Goal: Book appointment/travel/reservation

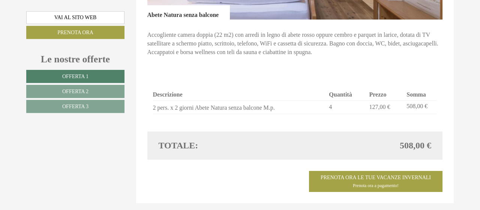
scroll to position [1531, 0]
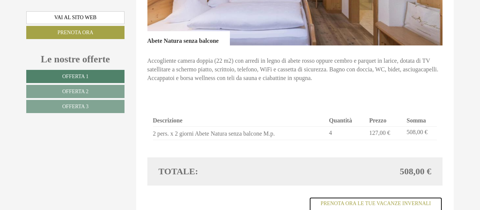
click at [375, 197] on link "Prenota ora le tue vacanze invernali Prenota ora a pagamento!" at bounding box center [376, 207] width 134 height 21
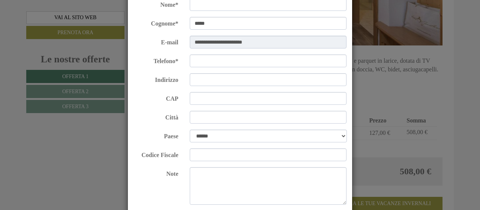
scroll to position [0, 0]
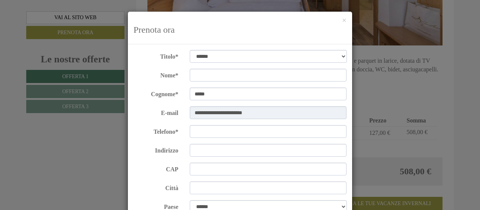
click at [397, 77] on div "**********" at bounding box center [240, 105] width 480 height 210
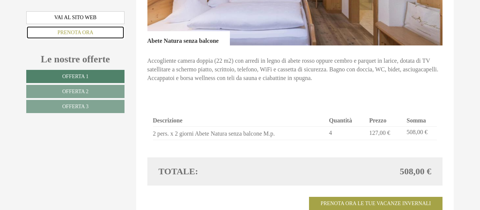
click at [83, 32] on link "Prenota ora" at bounding box center [75, 32] width 98 height 13
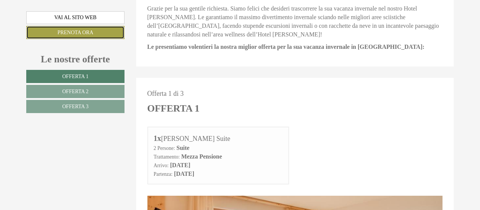
scroll to position [126, 0]
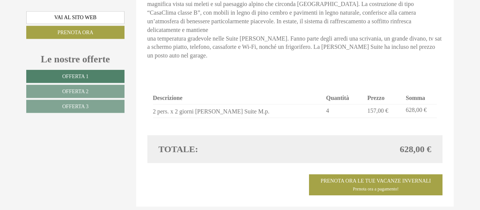
scroll to position [625, 0]
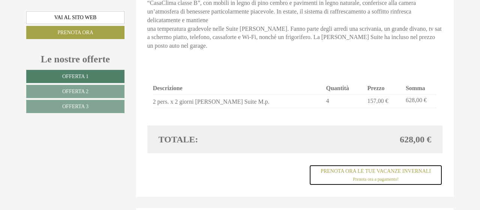
click at [352, 164] on link "Prenota ora le tue vacanze invernali Prenota ora a pagamento!" at bounding box center [376, 174] width 134 height 21
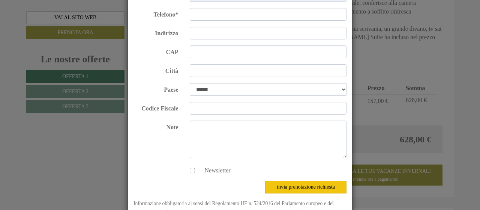
scroll to position [149, 0]
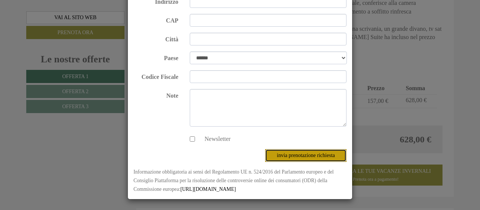
click at [295, 154] on button "invia prenotazione richiesta" at bounding box center [305, 155] width 81 height 13
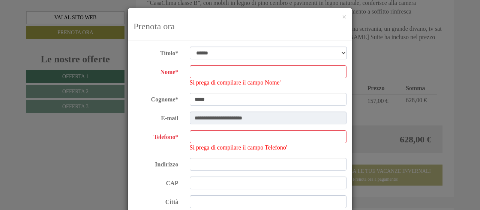
scroll to position [0, 0]
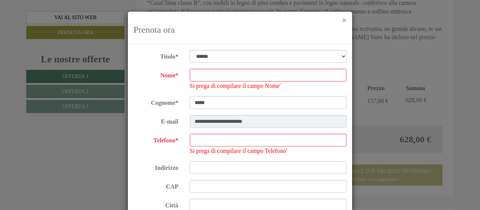
click at [345, 19] on button "×" at bounding box center [344, 21] width 5 height 8
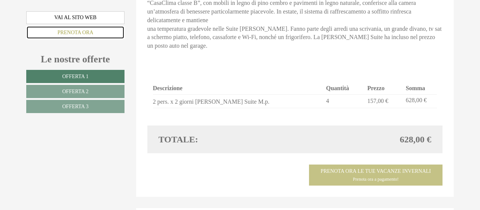
click at [79, 32] on link "Prenota ora" at bounding box center [75, 32] width 98 height 13
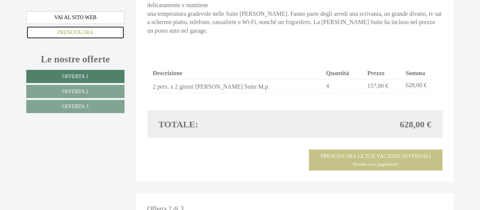
scroll to position [640, 0]
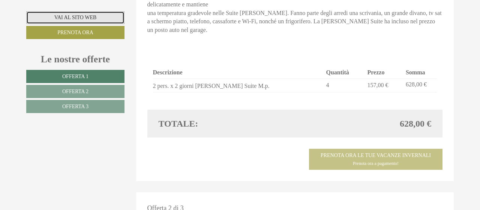
click at [74, 15] on link "Vai al sito web" at bounding box center [75, 17] width 98 height 13
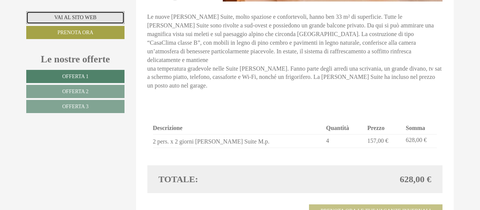
scroll to position [562, 0]
